Goal: Transaction & Acquisition: Download file/media

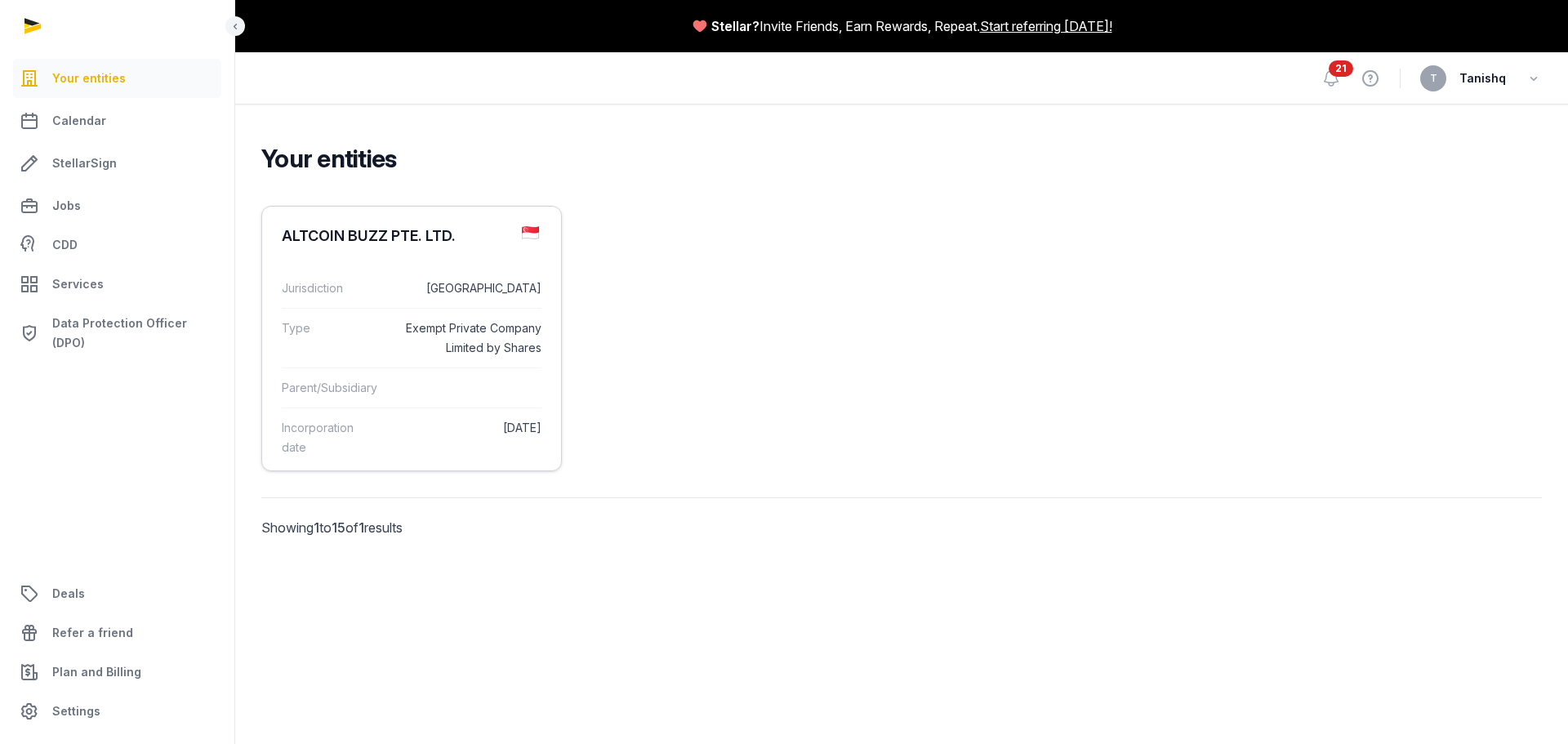
click at [417, 250] on div "ALTCOIN BUZZ PTE. LTD." at bounding box center [411, 236] width 299 height 59
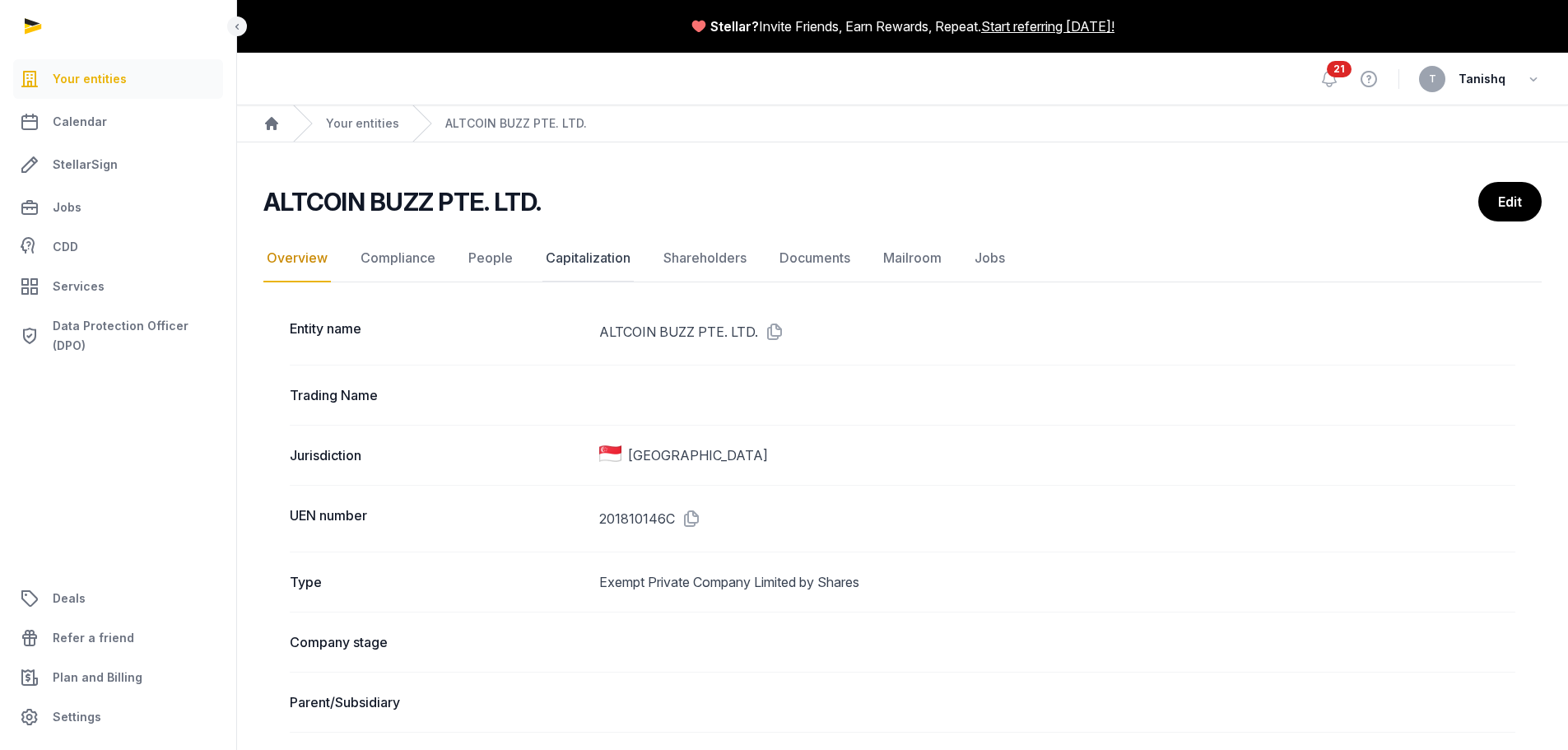
click at [573, 246] on link "Capitalization" at bounding box center [587, 259] width 91 height 48
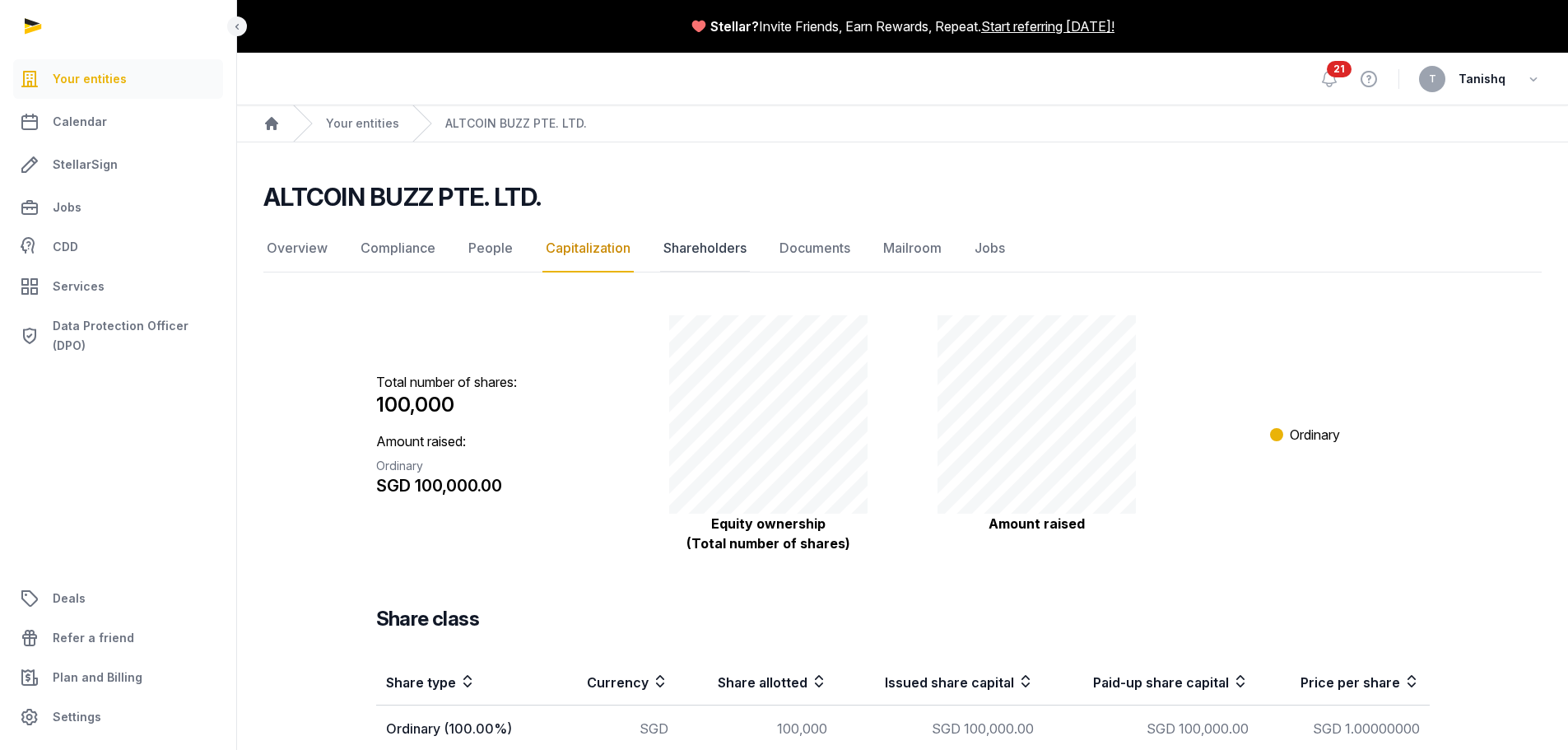
click at [723, 251] on link "Shareholders" at bounding box center [705, 248] width 90 height 48
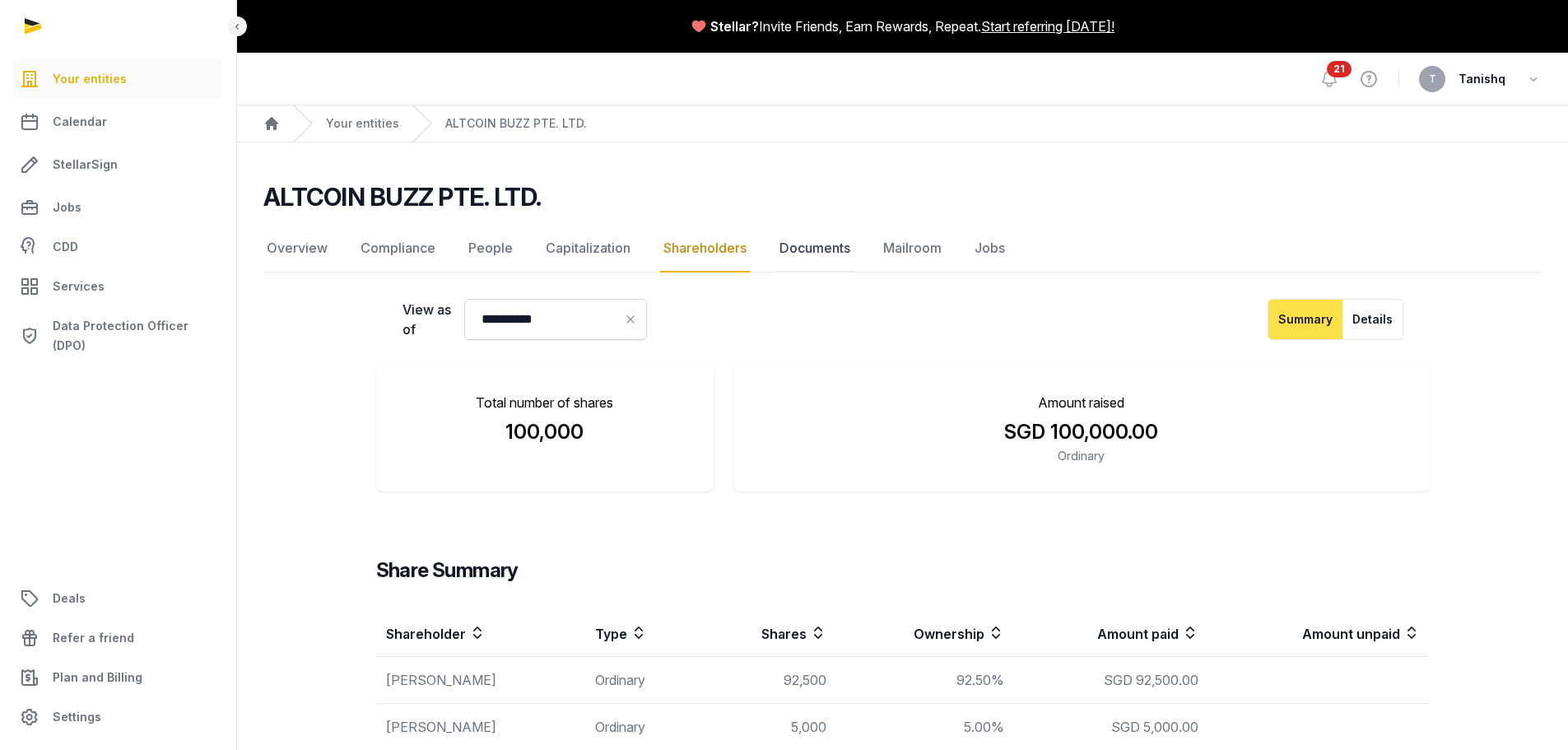
click at [813, 252] on link "Documents" at bounding box center [814, 248] width 78 height 48
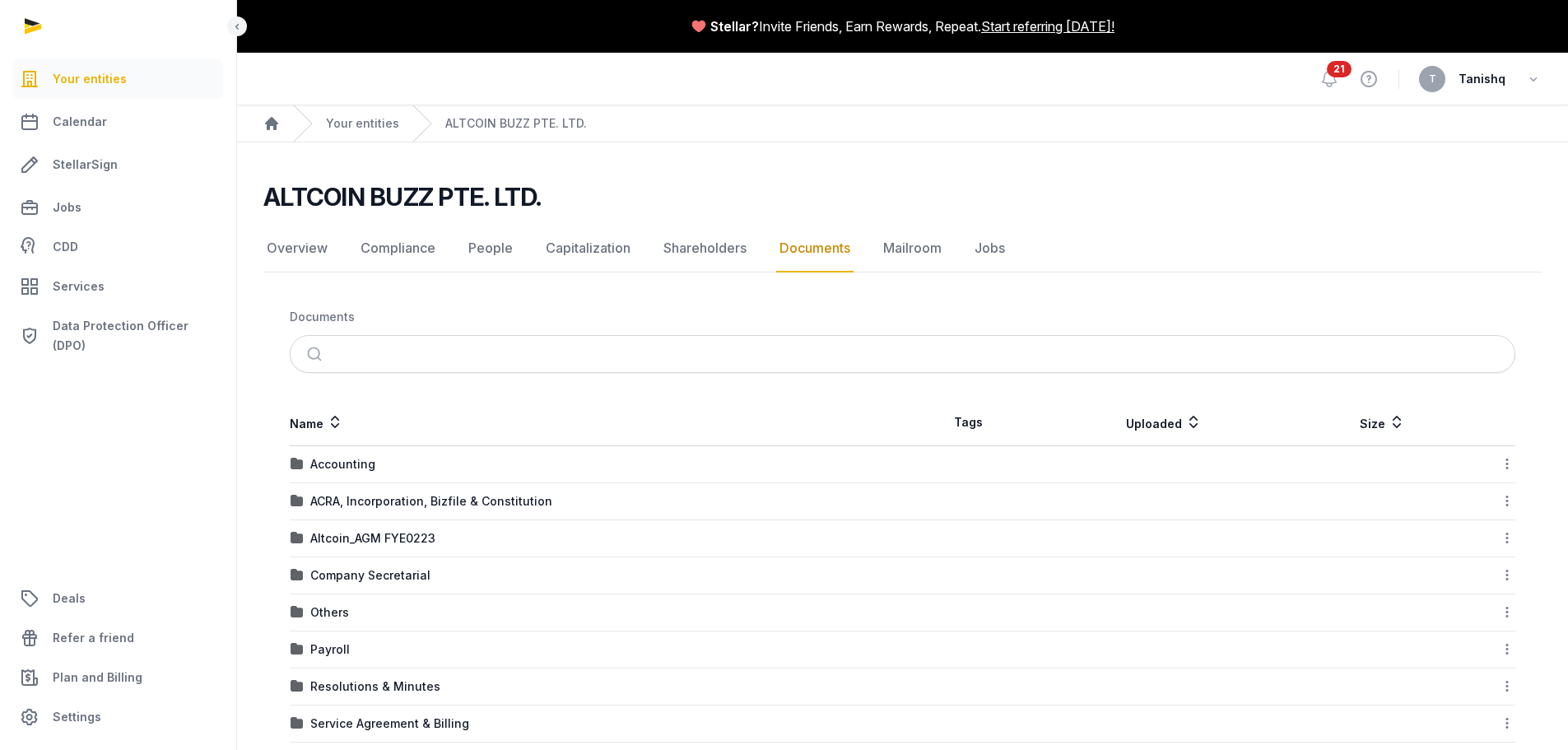
scroll to position [136, 0]
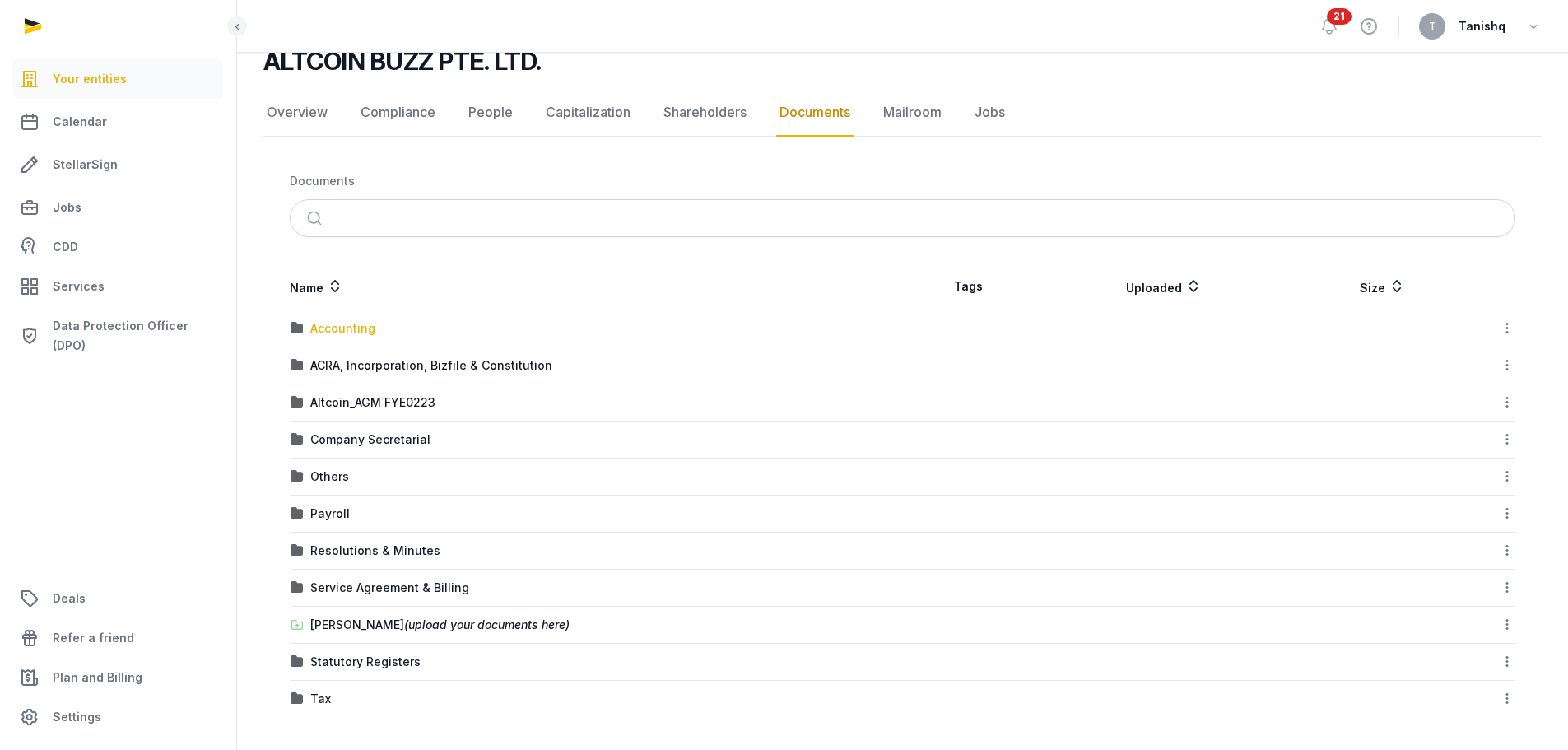
click at [327, 332] on div "Accounting" at bounding box center [342, 328] width 65 height 16
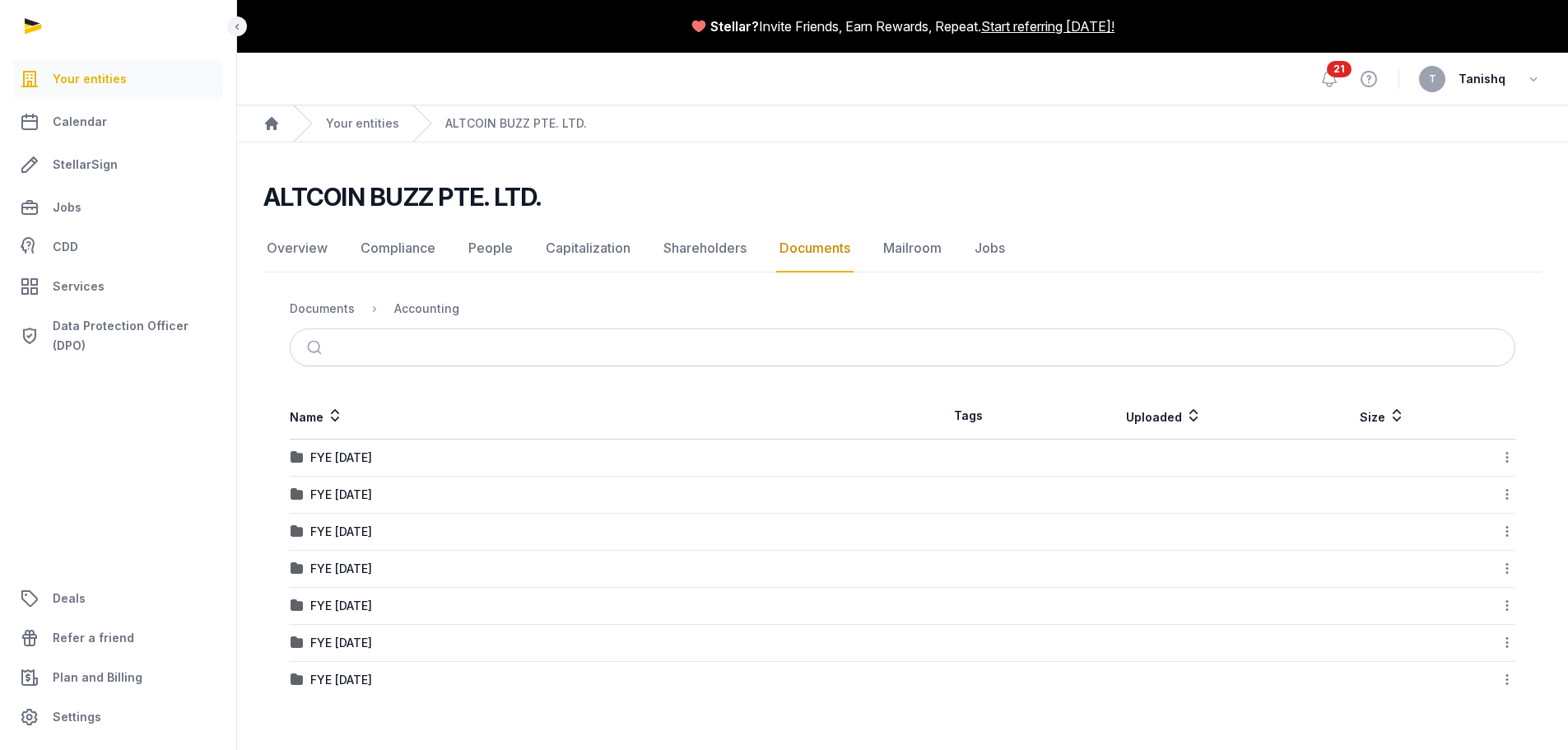
scroll to position [0, 0]
click at [358, 681] on div "FYE [DATE]" at bounding box center [340, 679] width 61 height 16
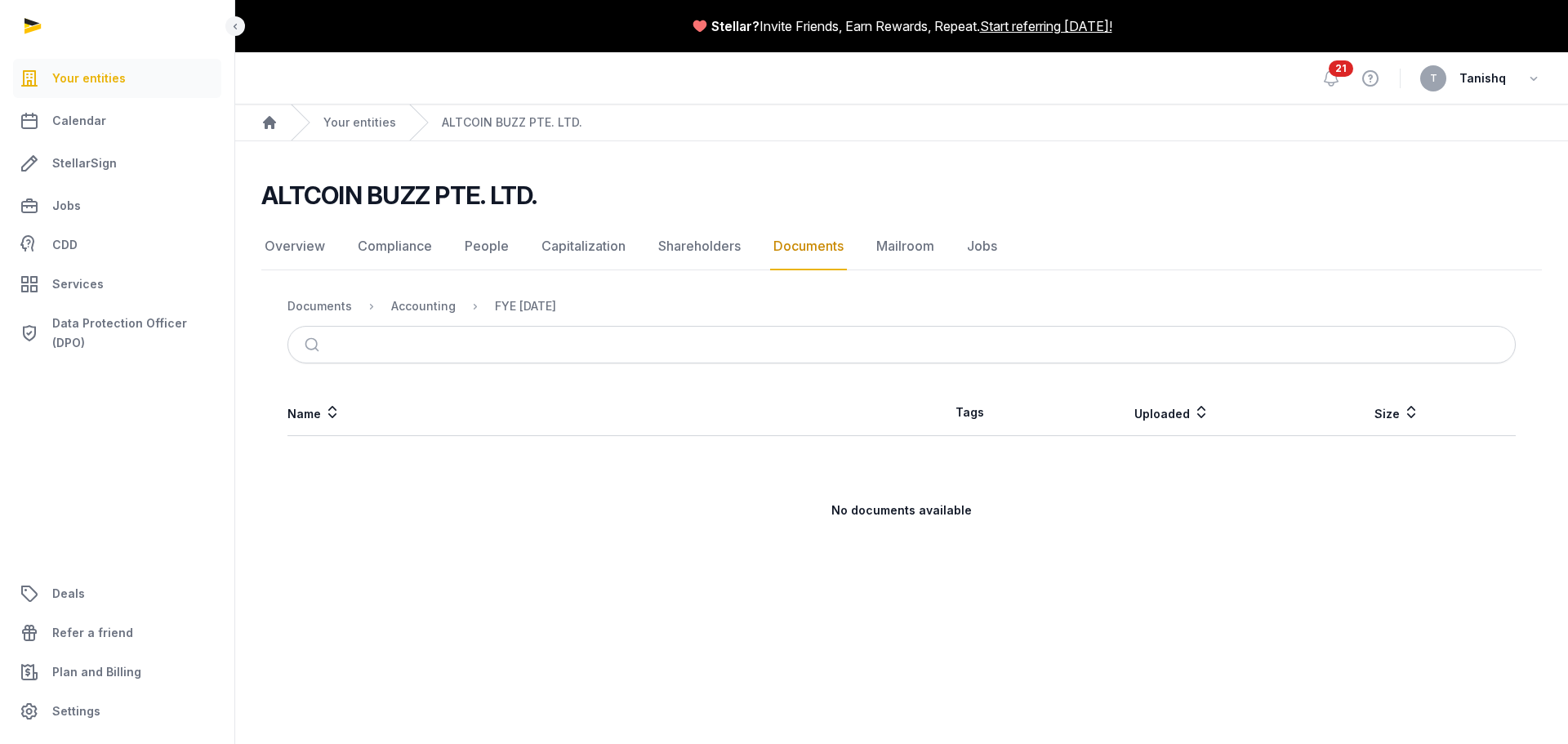
drag, startPoint x: 413, startPoint y: 322, endPoint x: 408, endPoint y: 314, distance: 9.4
click at [411, 321] on nav "Documents Accounting FYE [DATE]" at bounding box center [902, 305] width 1228 height 39
click at [408, 313] on div "Accounting" at bounding box center [424, 305] width 65 height 16
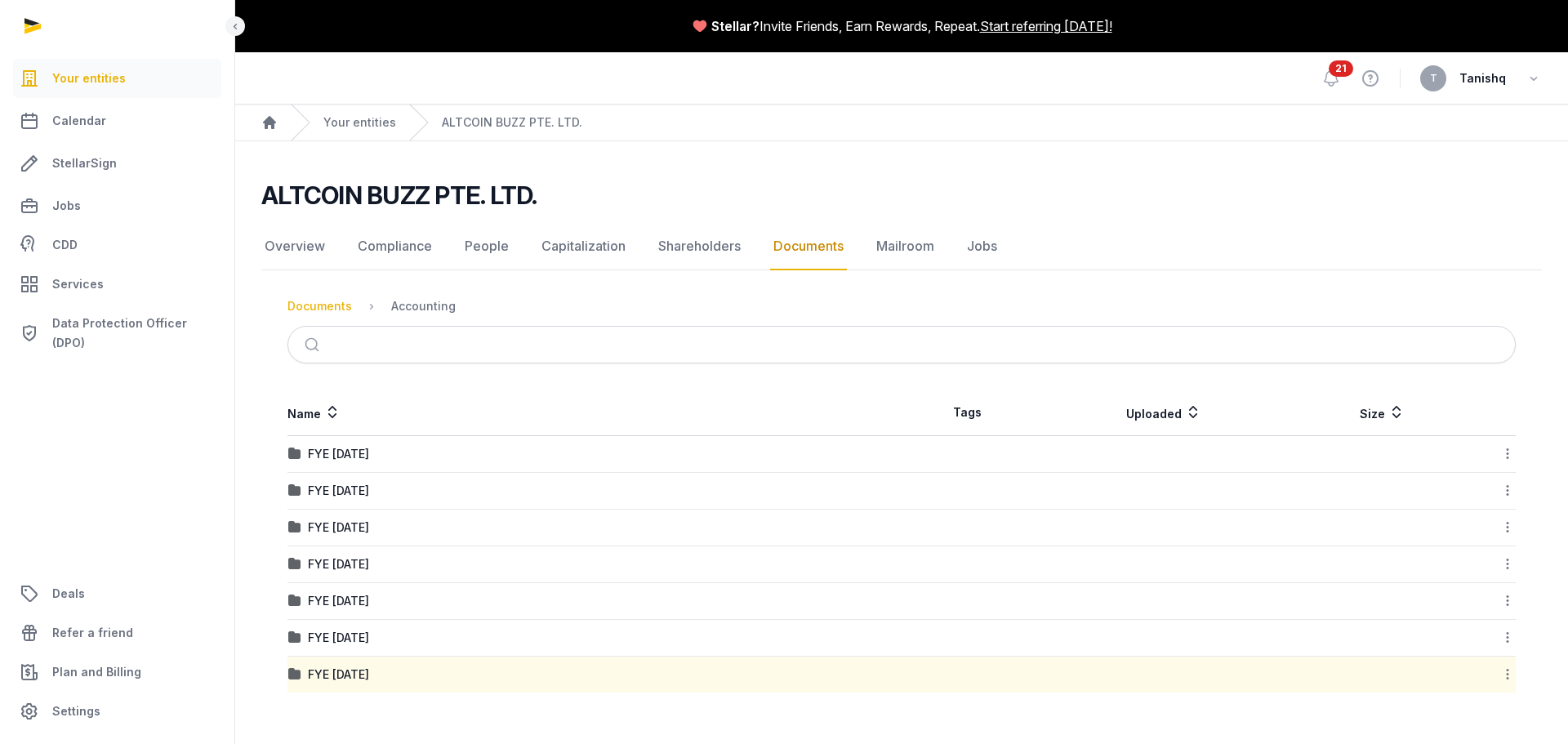
click at [323, 302] on div "Documents" at bounding box center [320, 305] width 65 height 16
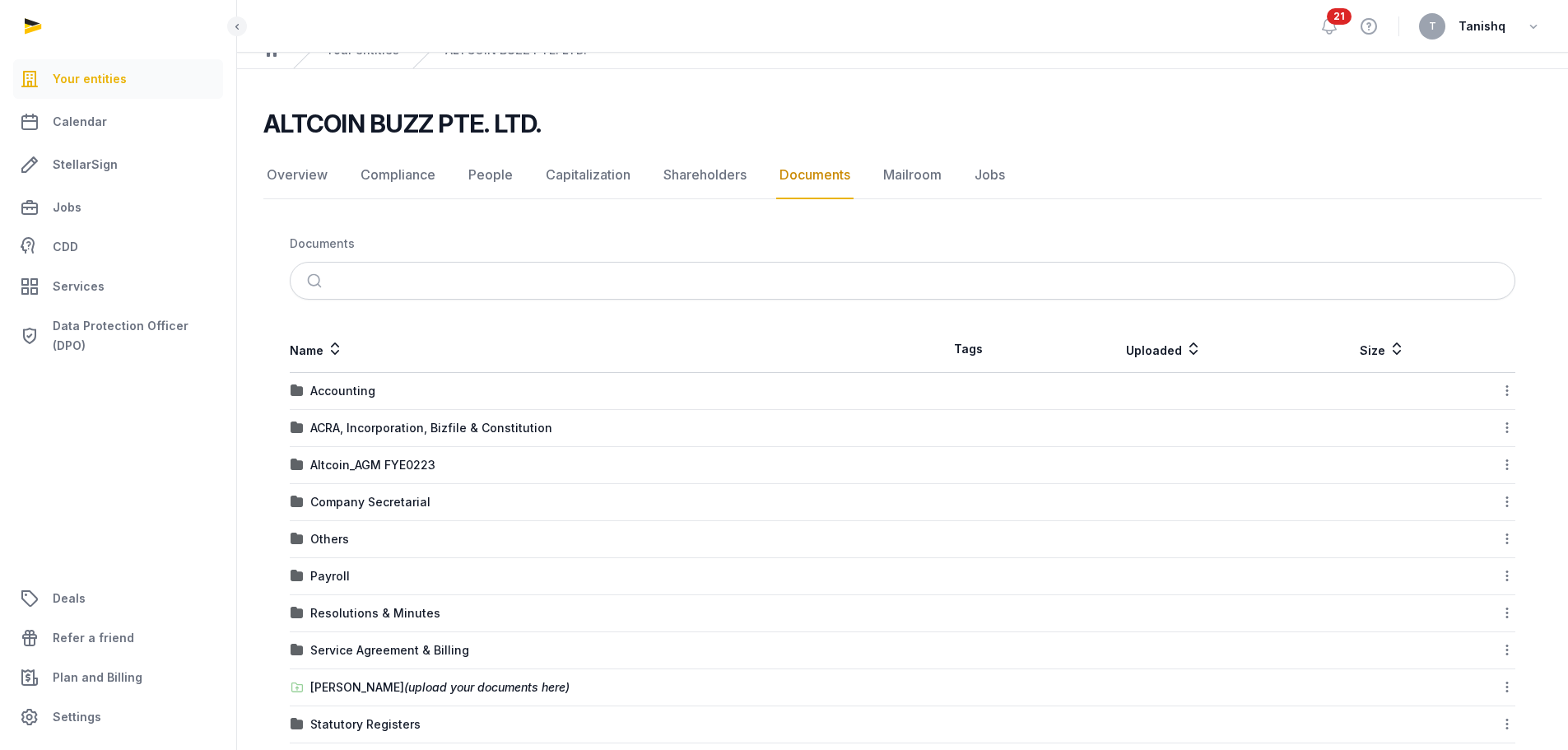
scroll to position [136, 0]
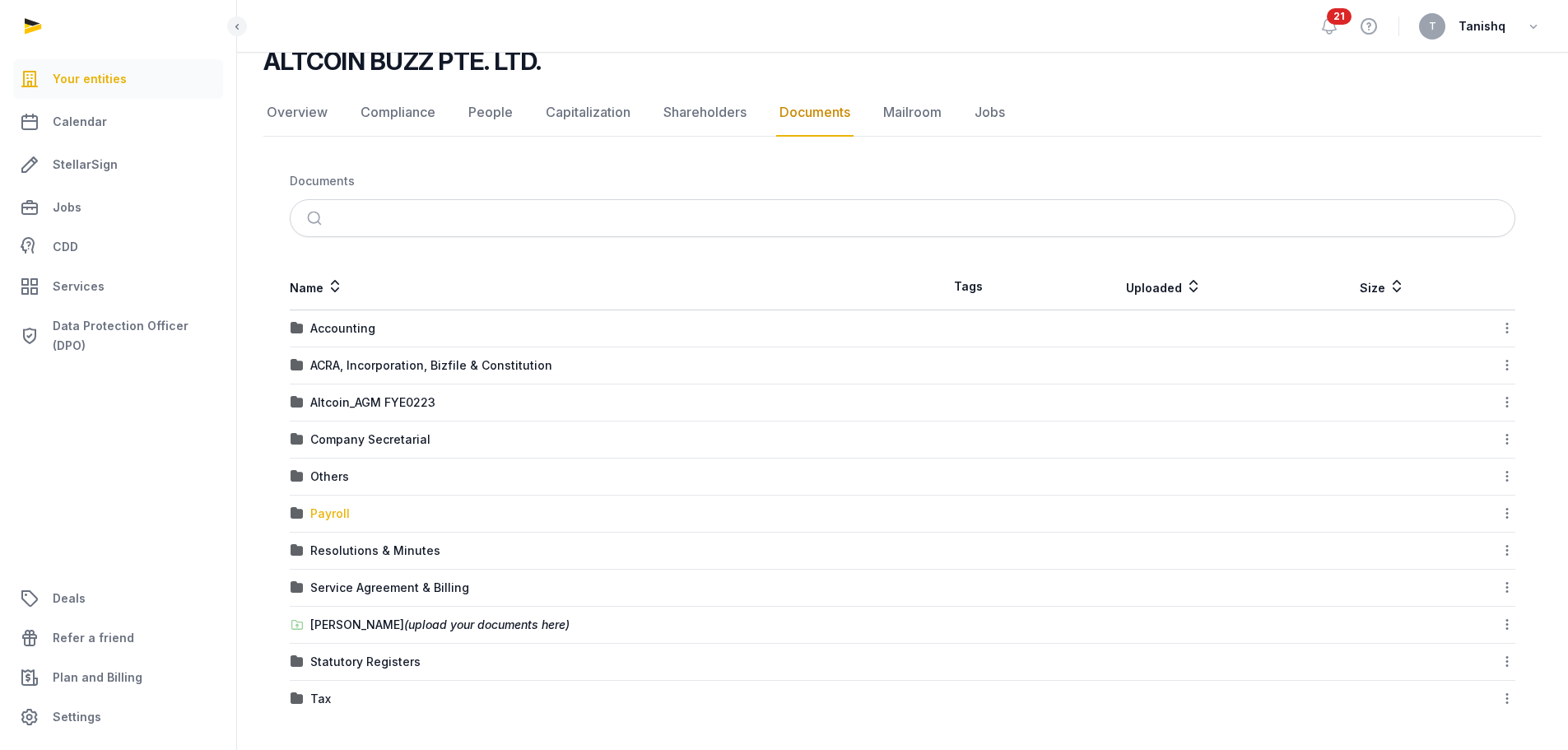
click at [341, 508] on div "Payroll" at bounding box center [329, 513] width 39 height 16
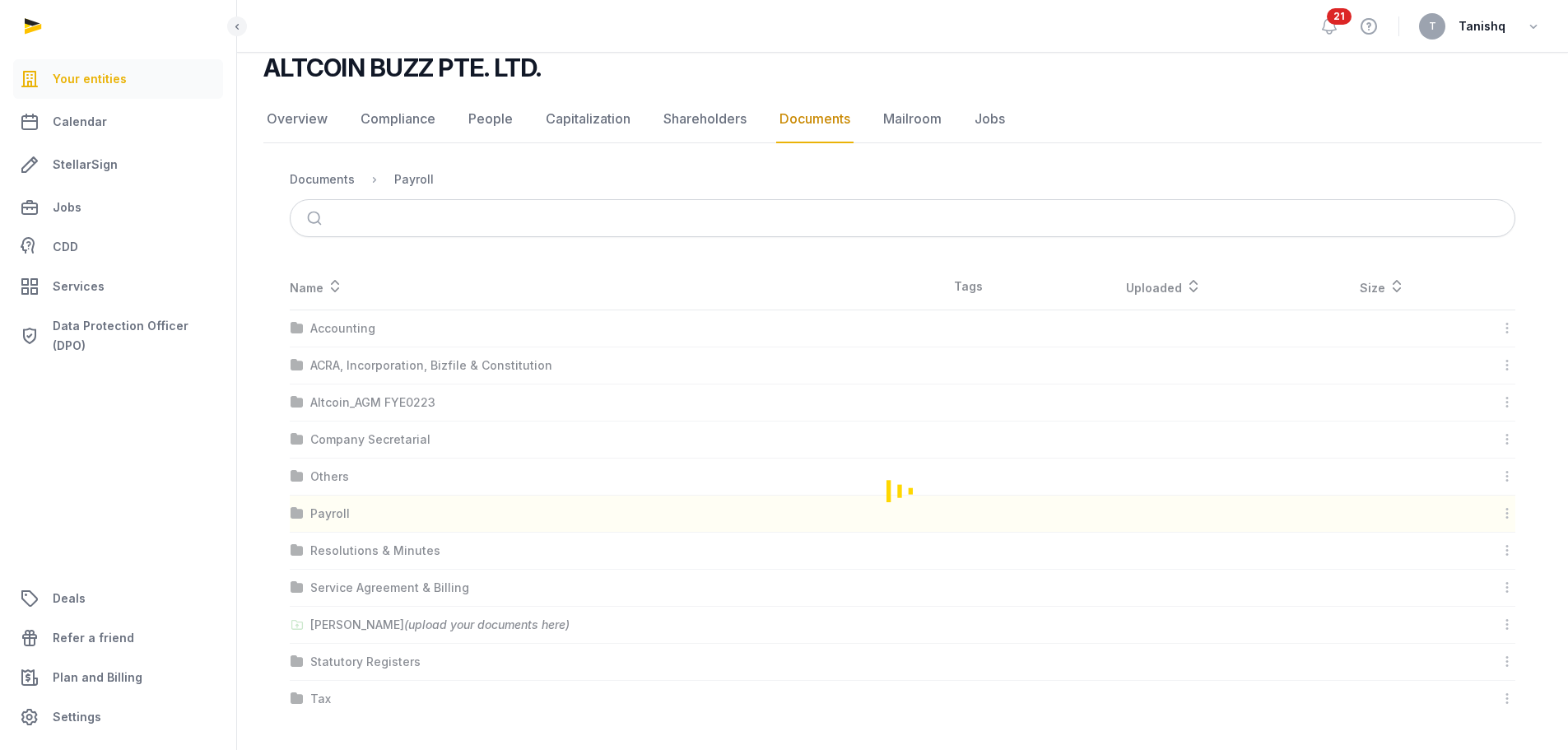
scroll to position [0, 0]
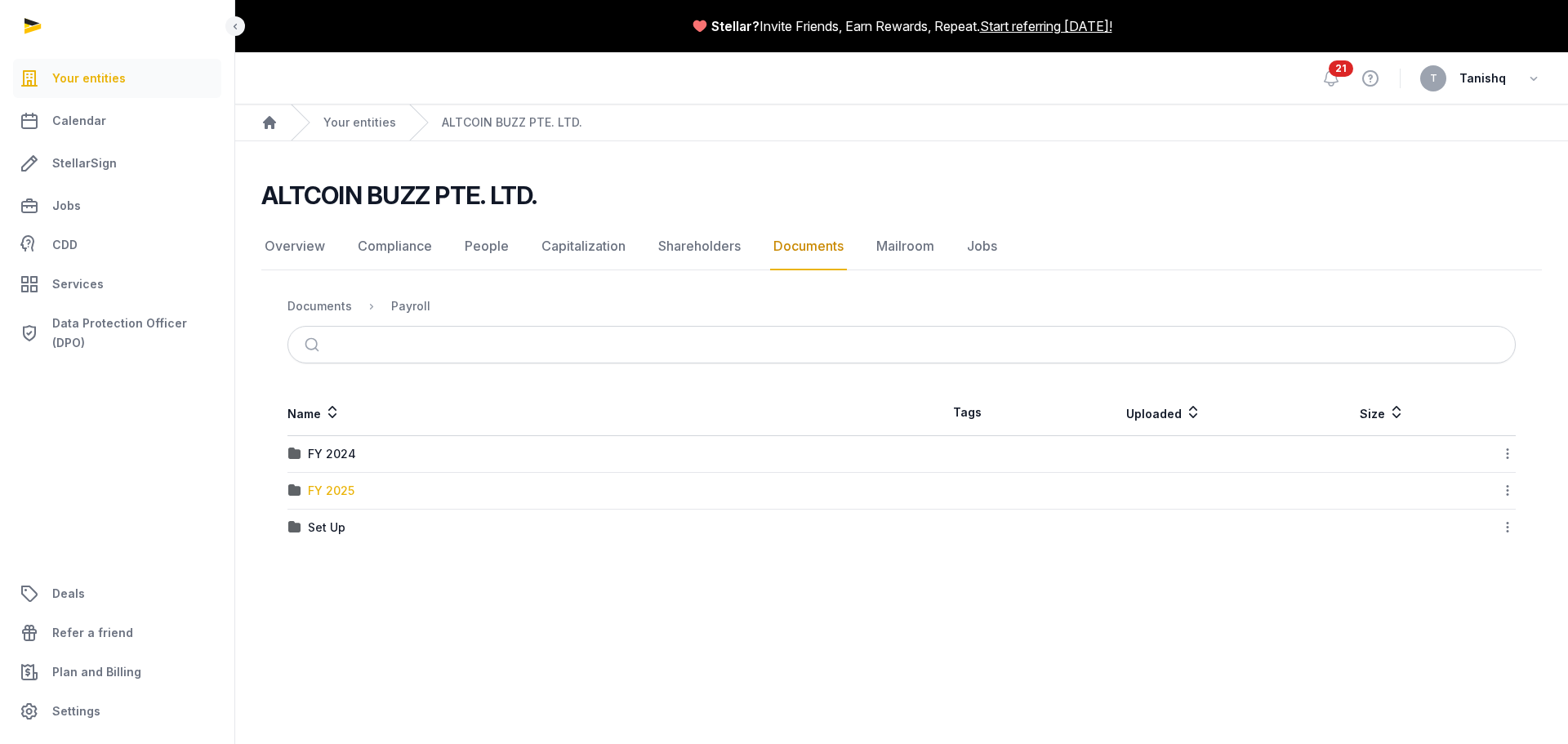
click at [334, 493] on div "FY 2025" at bounding box center [330, 490] width 47 height 16
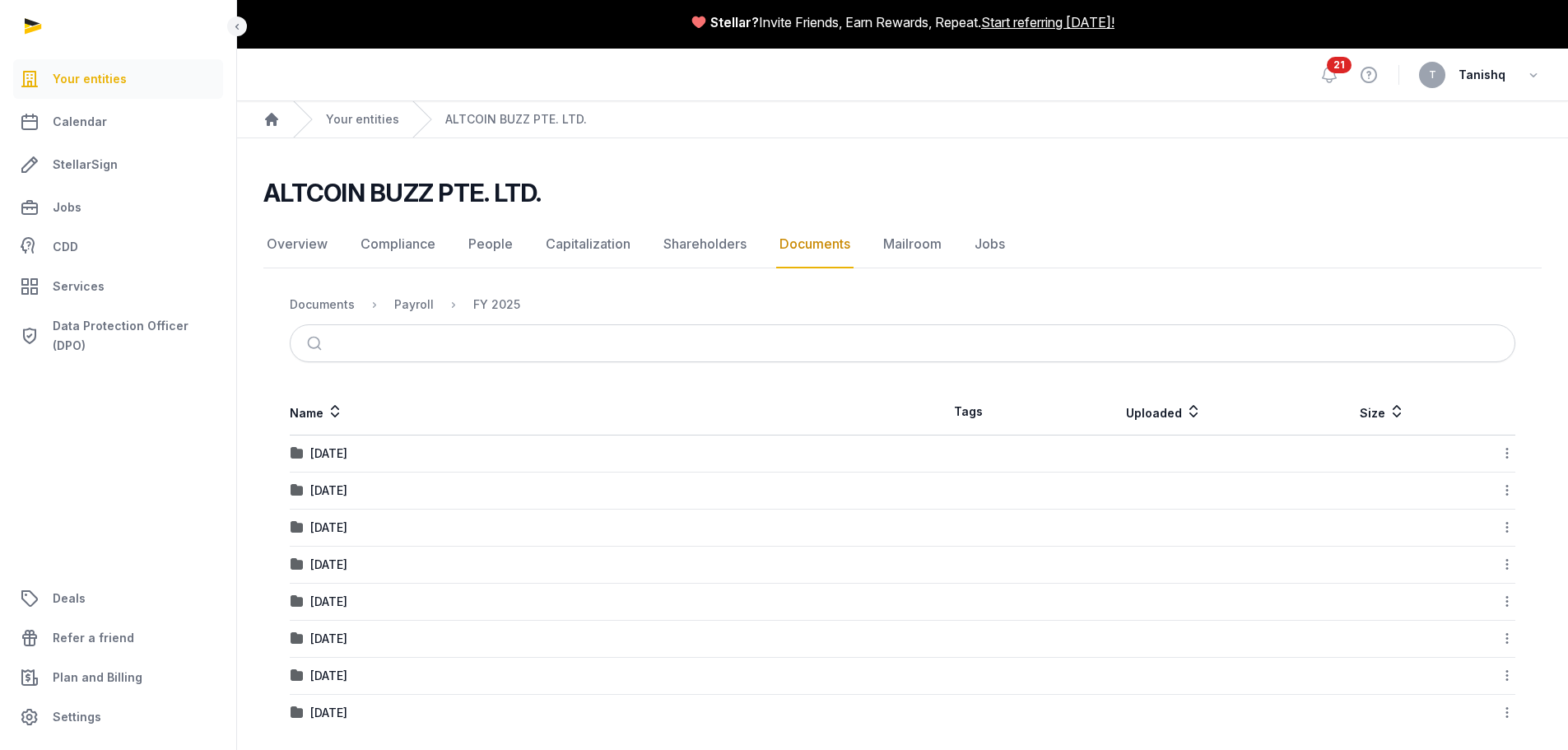
scroll to position [18, 0]
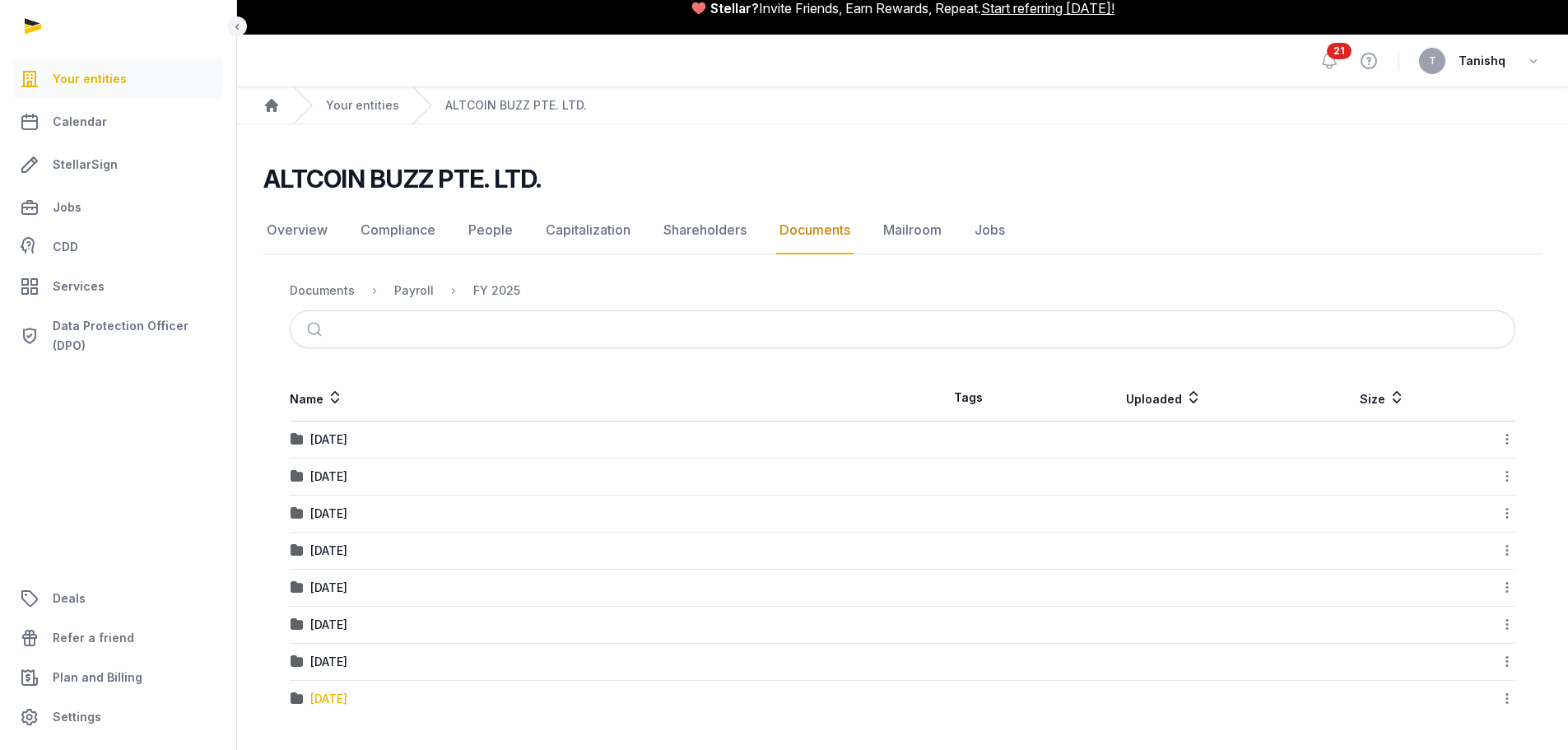
click at [347, 700] on div "[DATE]" at bounding box center [328, 698] width 37 height 16
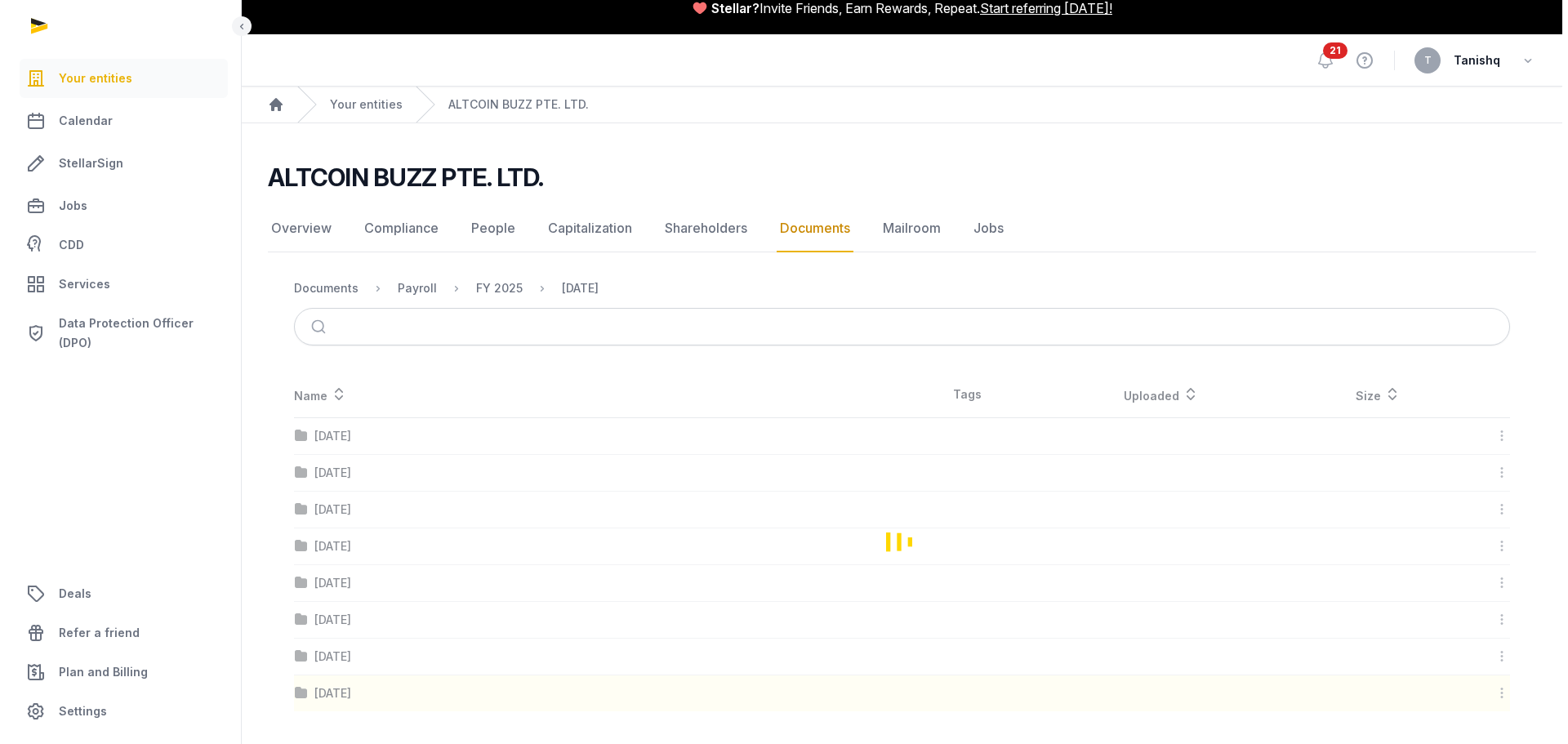
scroll to position [0, 0]
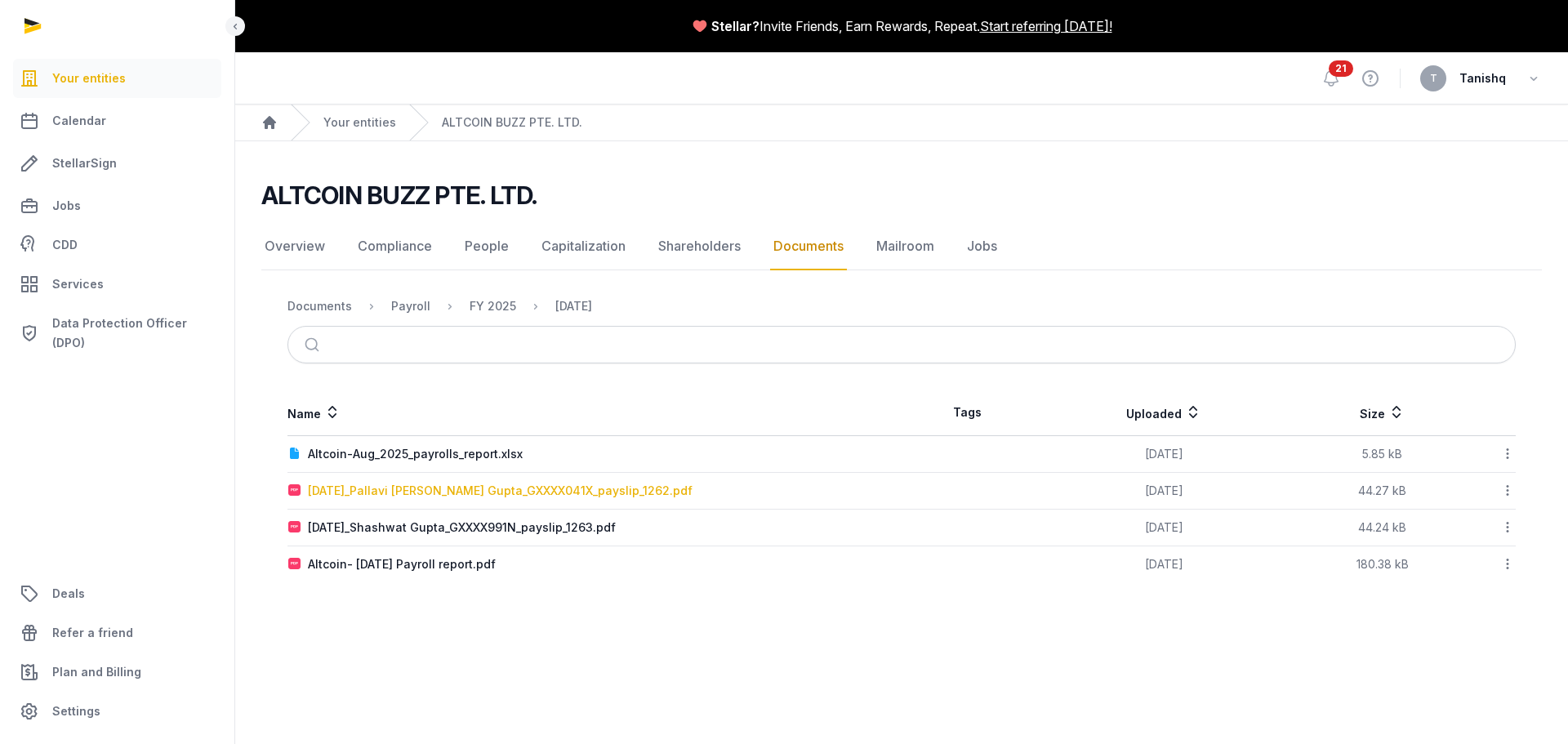
click at [456, 486] on div "[DATE]_Pallavi [PERSON_NAME] Gupta_GXXXX041X_payslip_1262.pdf" at bounding box center [500, 490] width 385 height 16
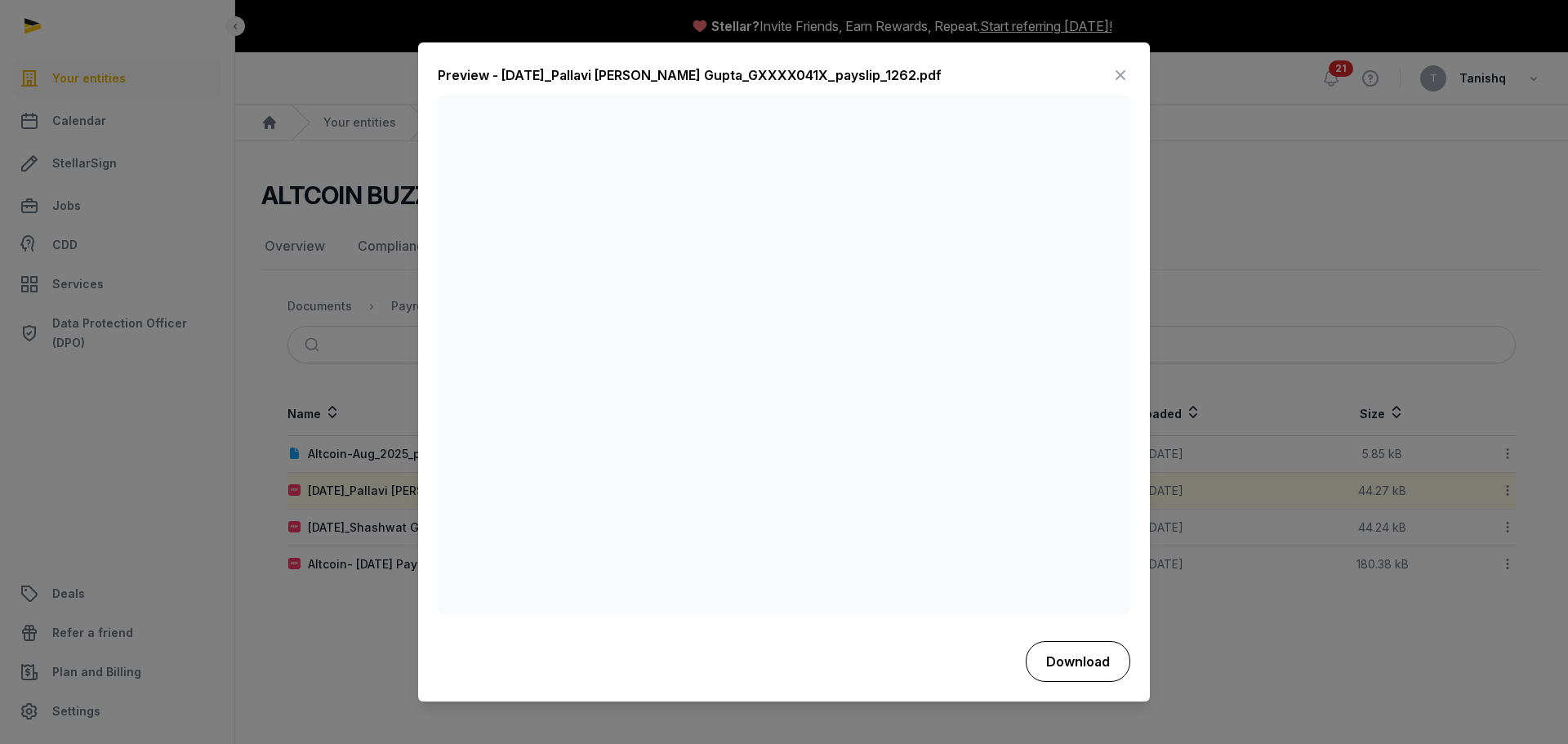
click at [1076, 642] on button "Download" at bounding box center [1079, 661] width 105 height 41
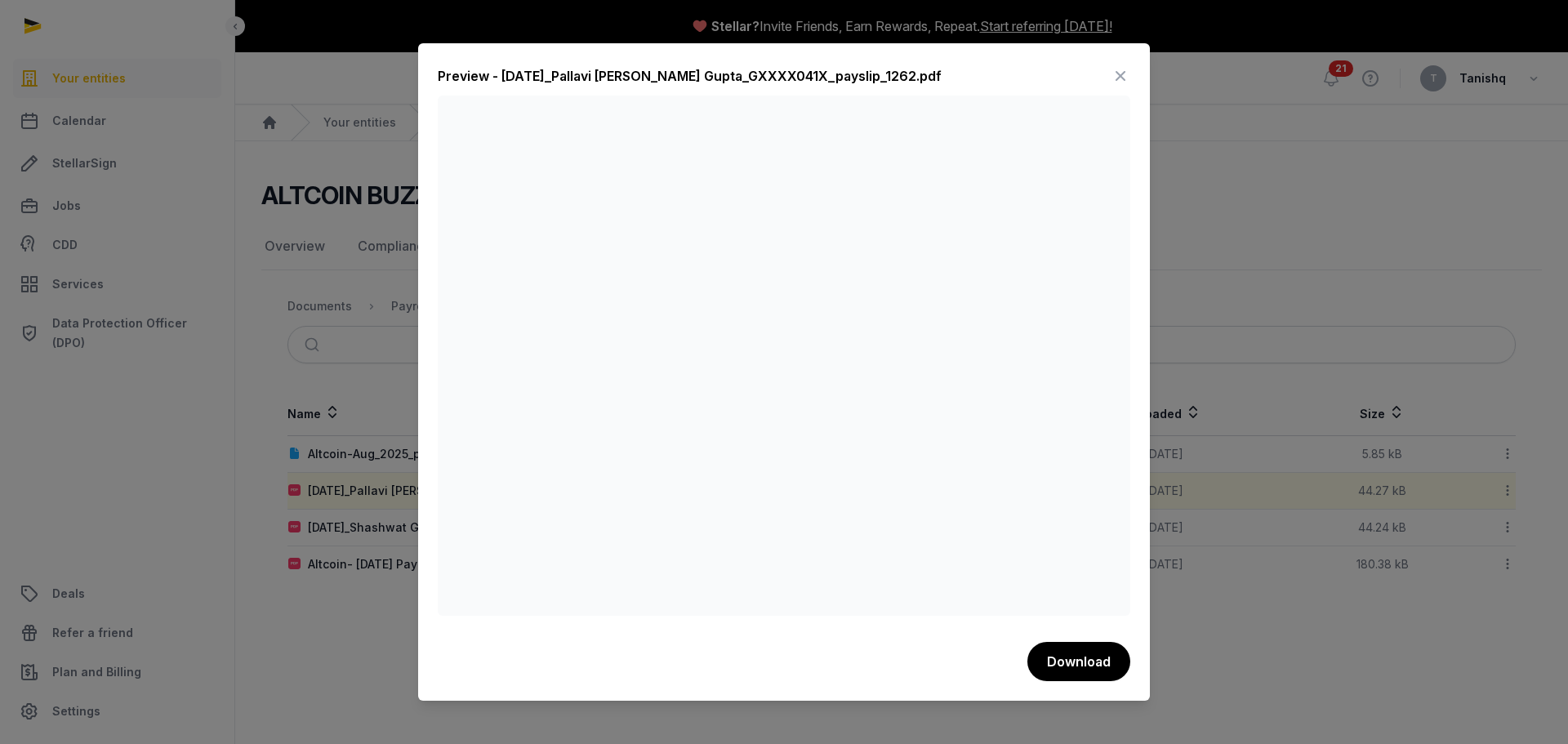
click at [1214, 255] on div at bounding box center [784, 372] width 1568 height 744
click at [1115, 73] on icon at bounding box center [1121, 75] width 20 height 26
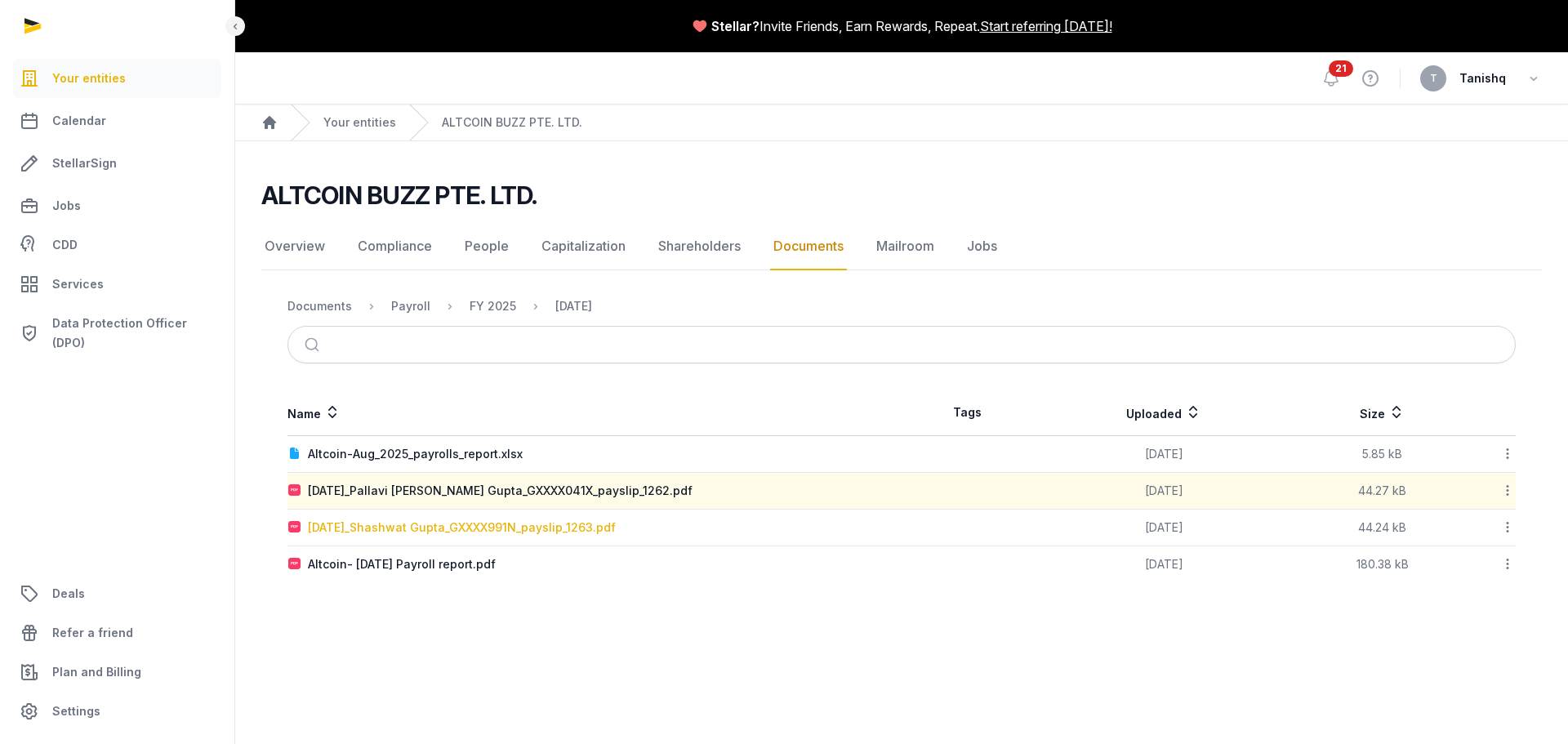
click at [547, 521] on div "[DATE]_Shashwat Gupta_GXXXX991N_payslip_1263.pdf" at bounding box center [461, 527] width 308 height 16
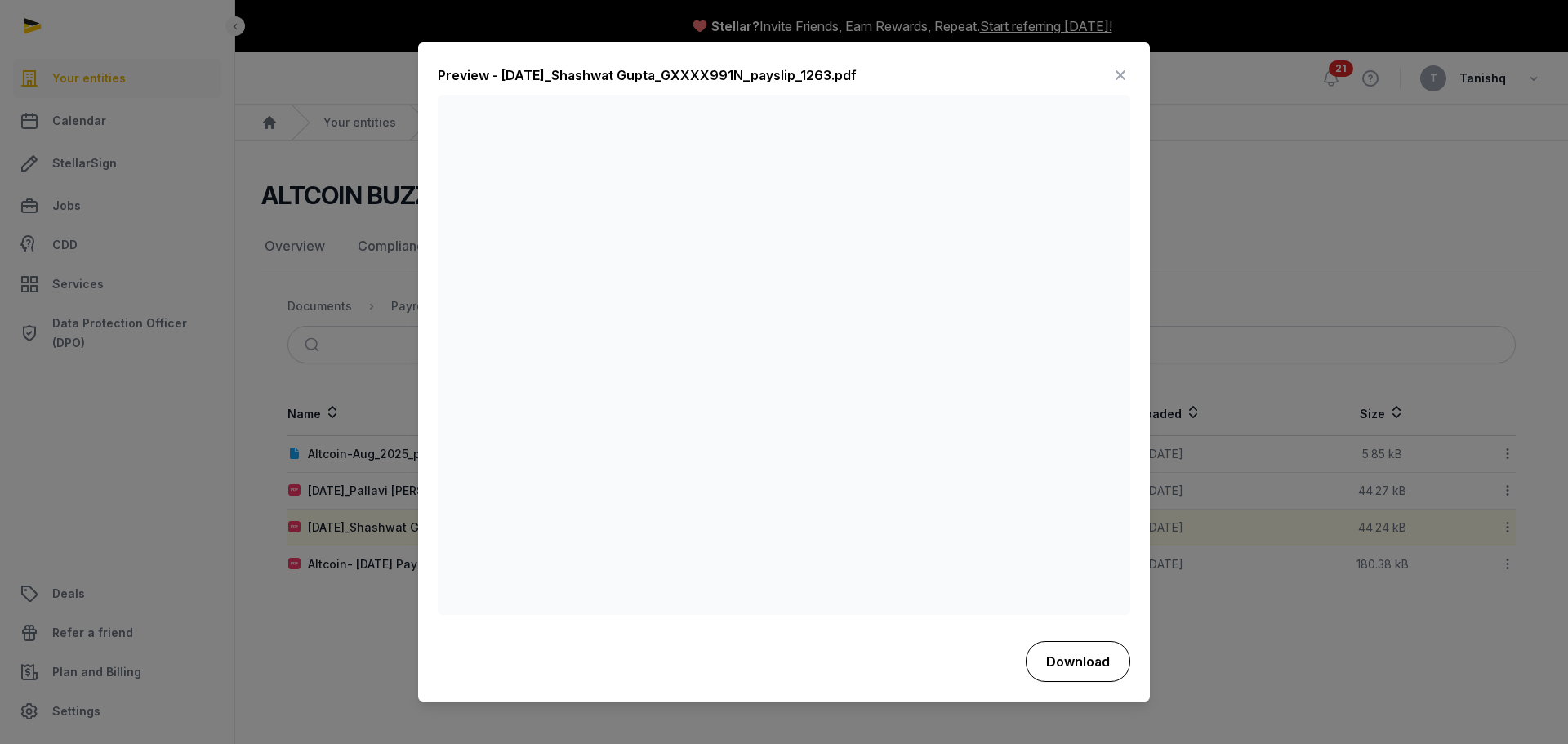
click at [1086, 658] on button "Download" at bounding box center [1079, 661] width 105 height 41
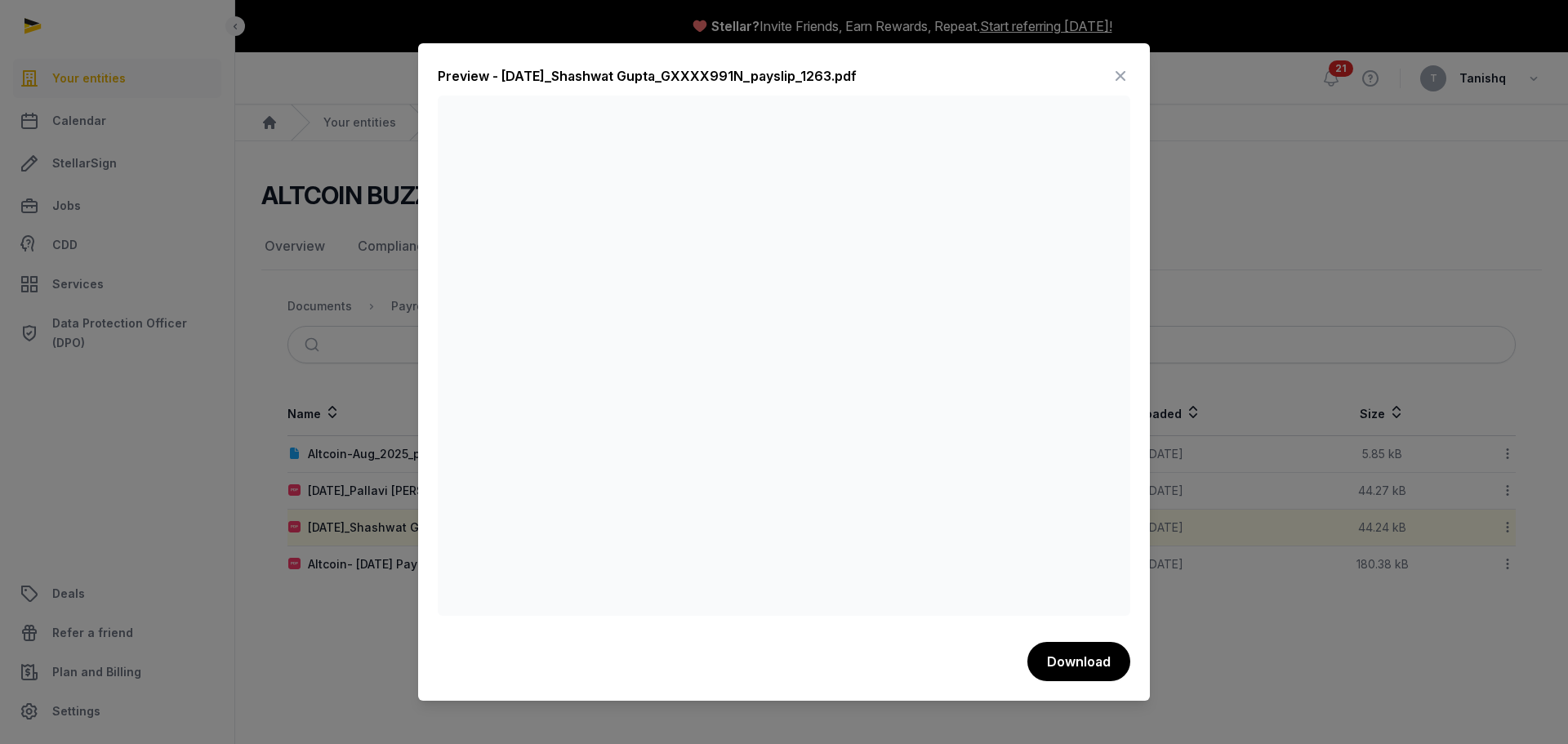
click at [1121, 70] on icon at bounding box center [1121, 75] width 20 height 26
